Goal: Use online tool/utility: Utilize a website feature to perform a specific function

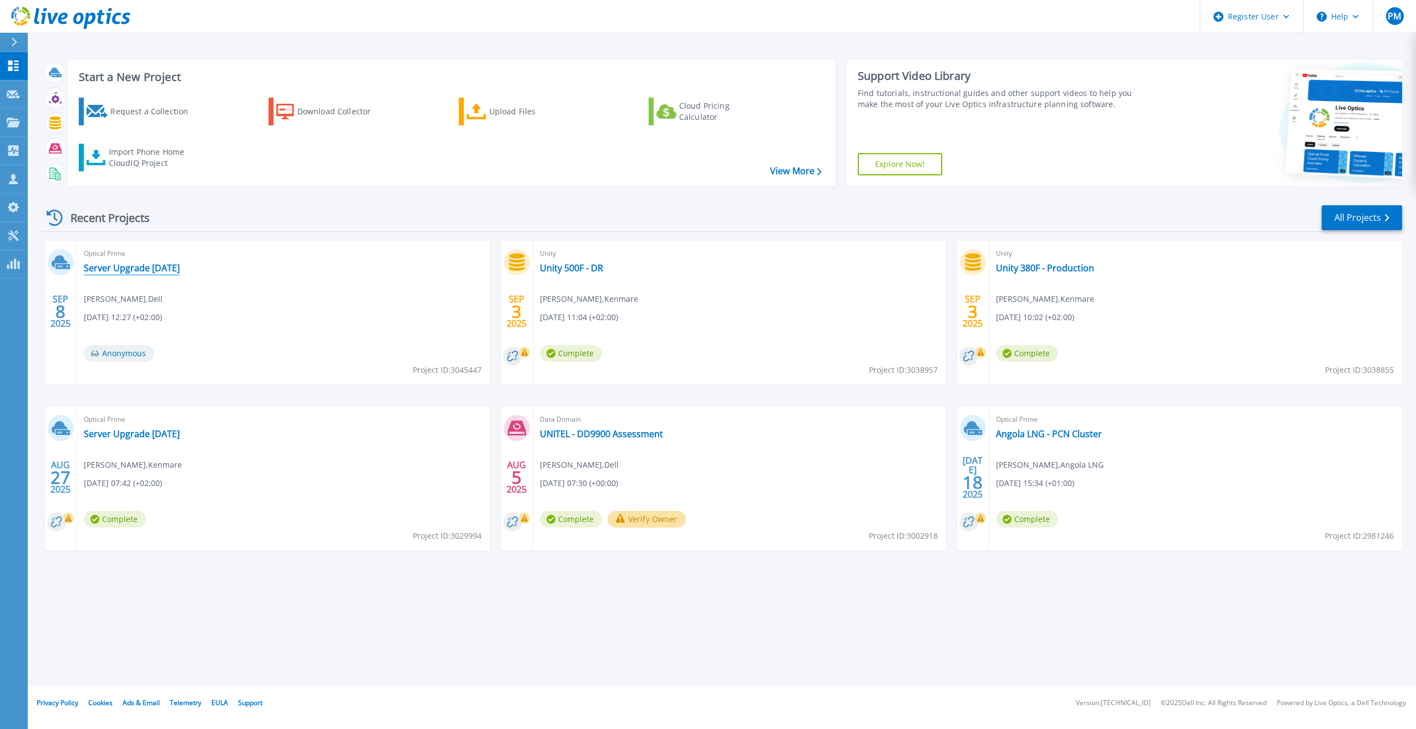
click at [150, 266] on link "Server Upgrade [DATE]" at bounding box center [132, 267] width 96 height 11
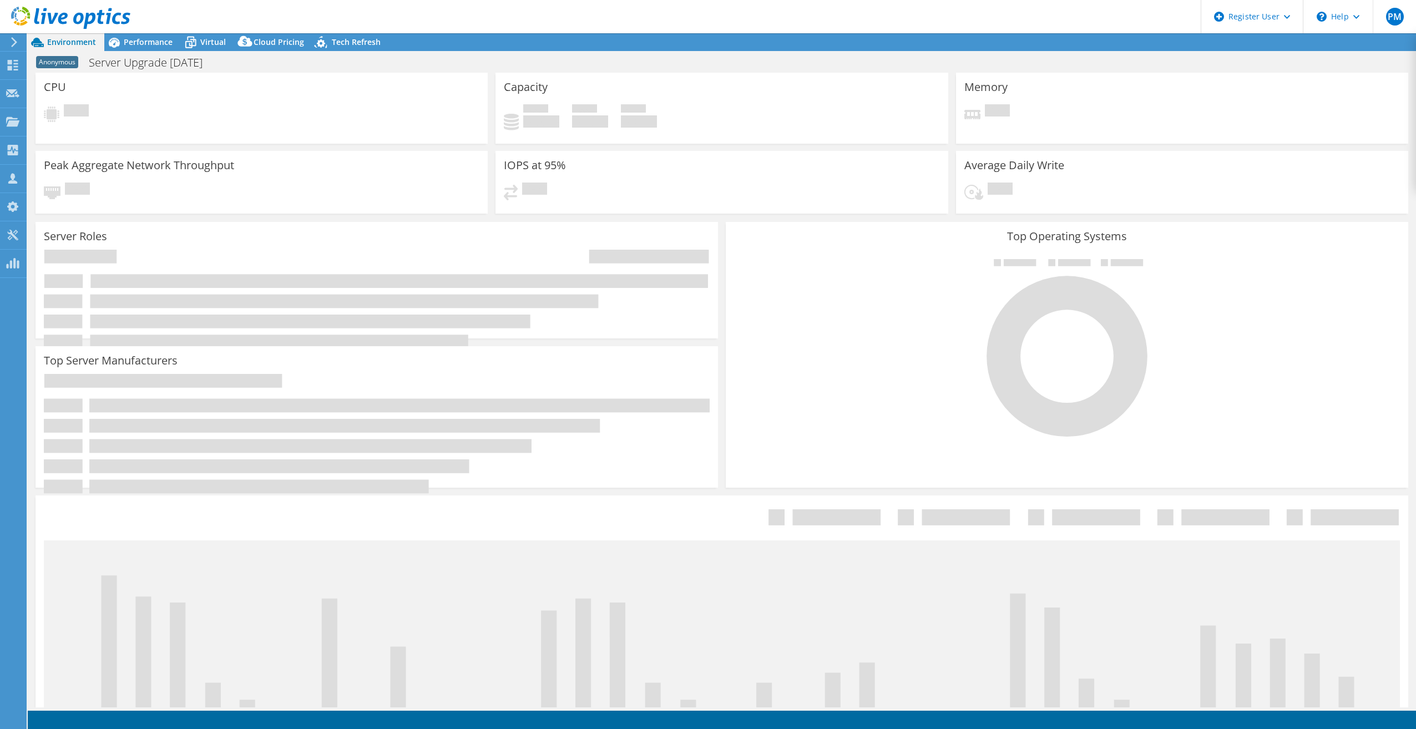
select select "USD"
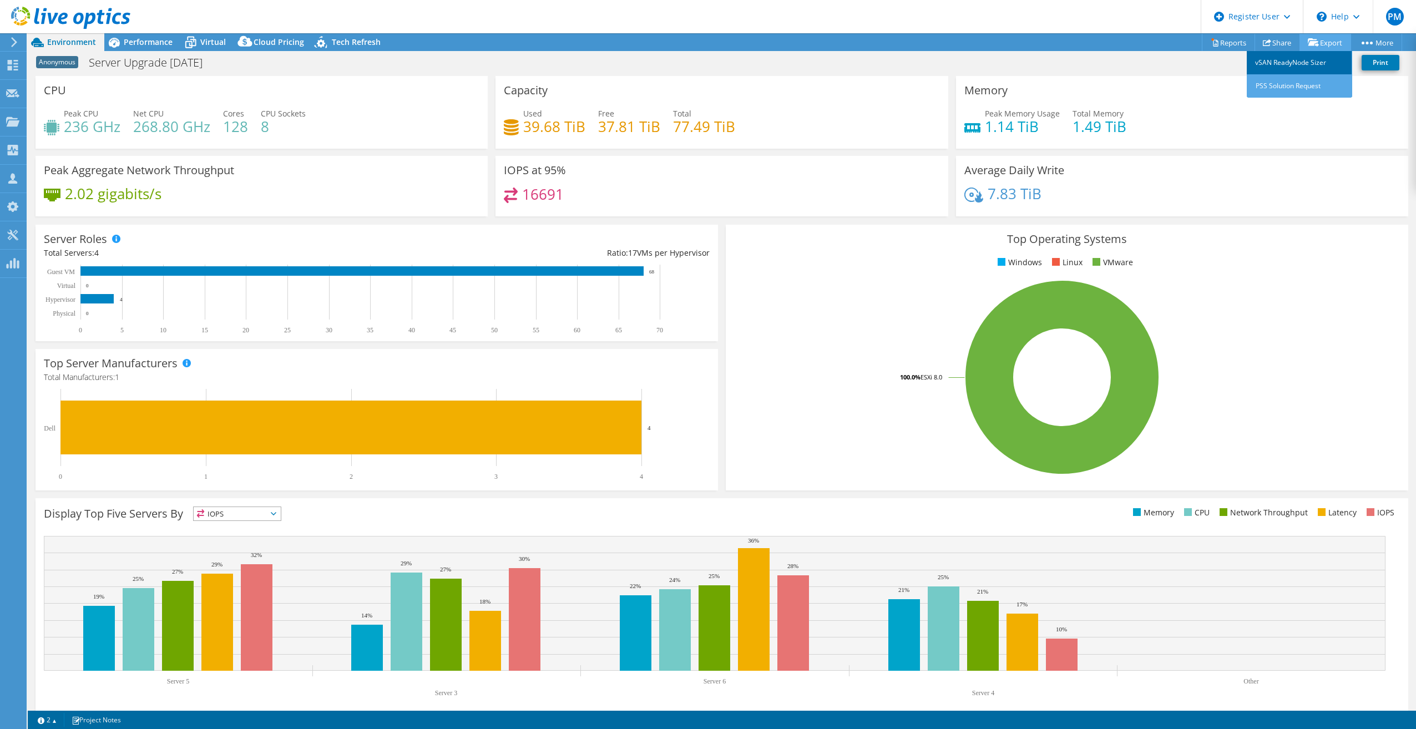
click at [1297, 65] on link "vSAN ReadyNode Sizer" at bounding box center [1298, 62] width 105 height 23
